Goal: Information Seeking & Learning: Learn about a topic

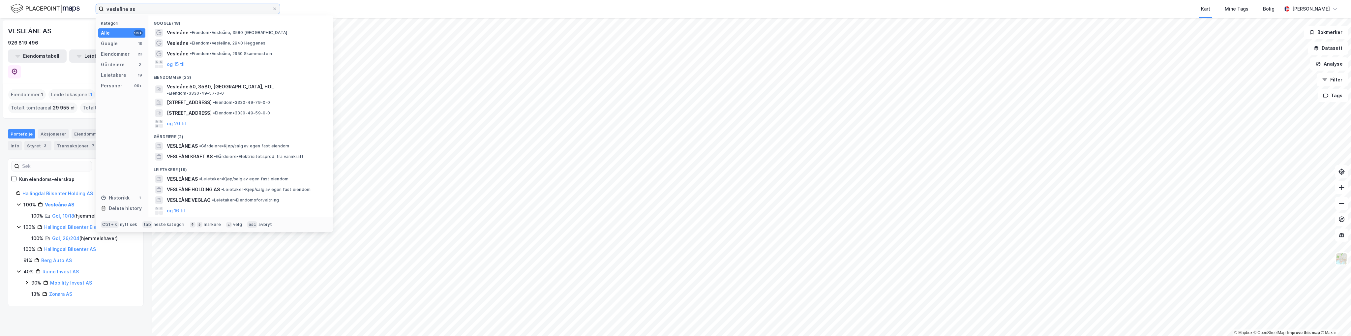
click at [232, 10] on input "vesleåne as" at bounding box center [188, 9] width 168 height 10
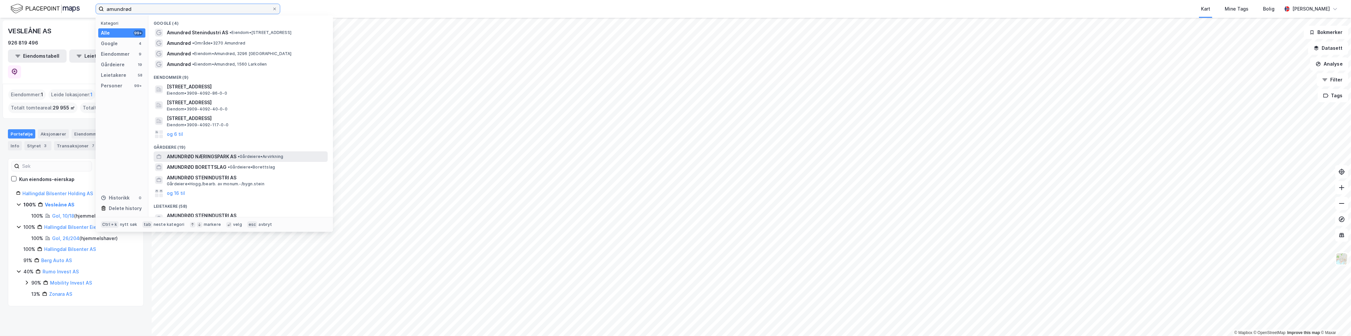
type input "amundrød"
click at [196, 155] on span "AMUNDRØD NÆRINGSPARK AS" at bounding box center [202, 157] width 70 height 8
